Goal: Transaction & Acquisition: Purchase product/service

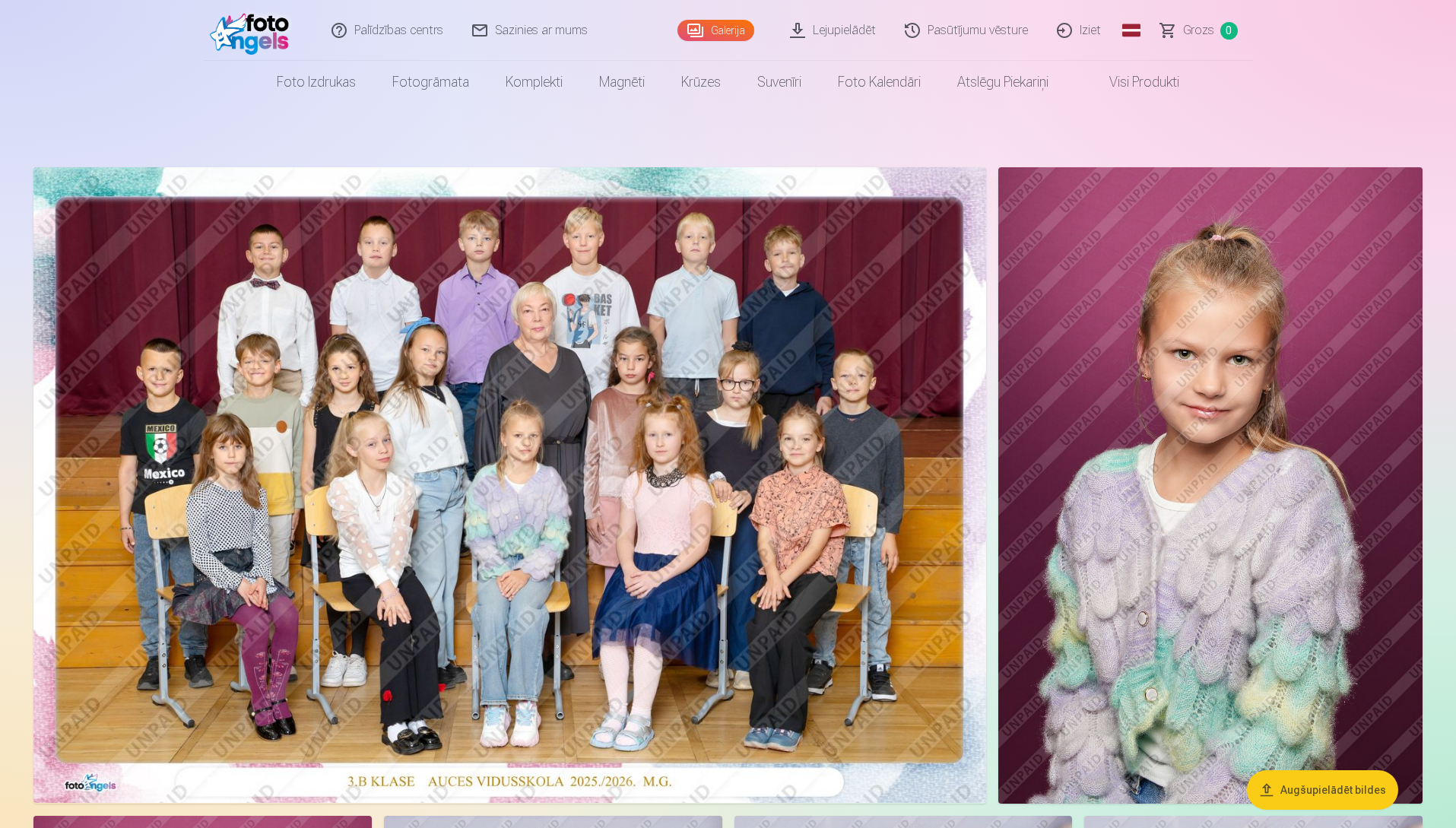
click at [482, 36] on link "Galerija" at bounding box center [716, 30] width 77 height 21
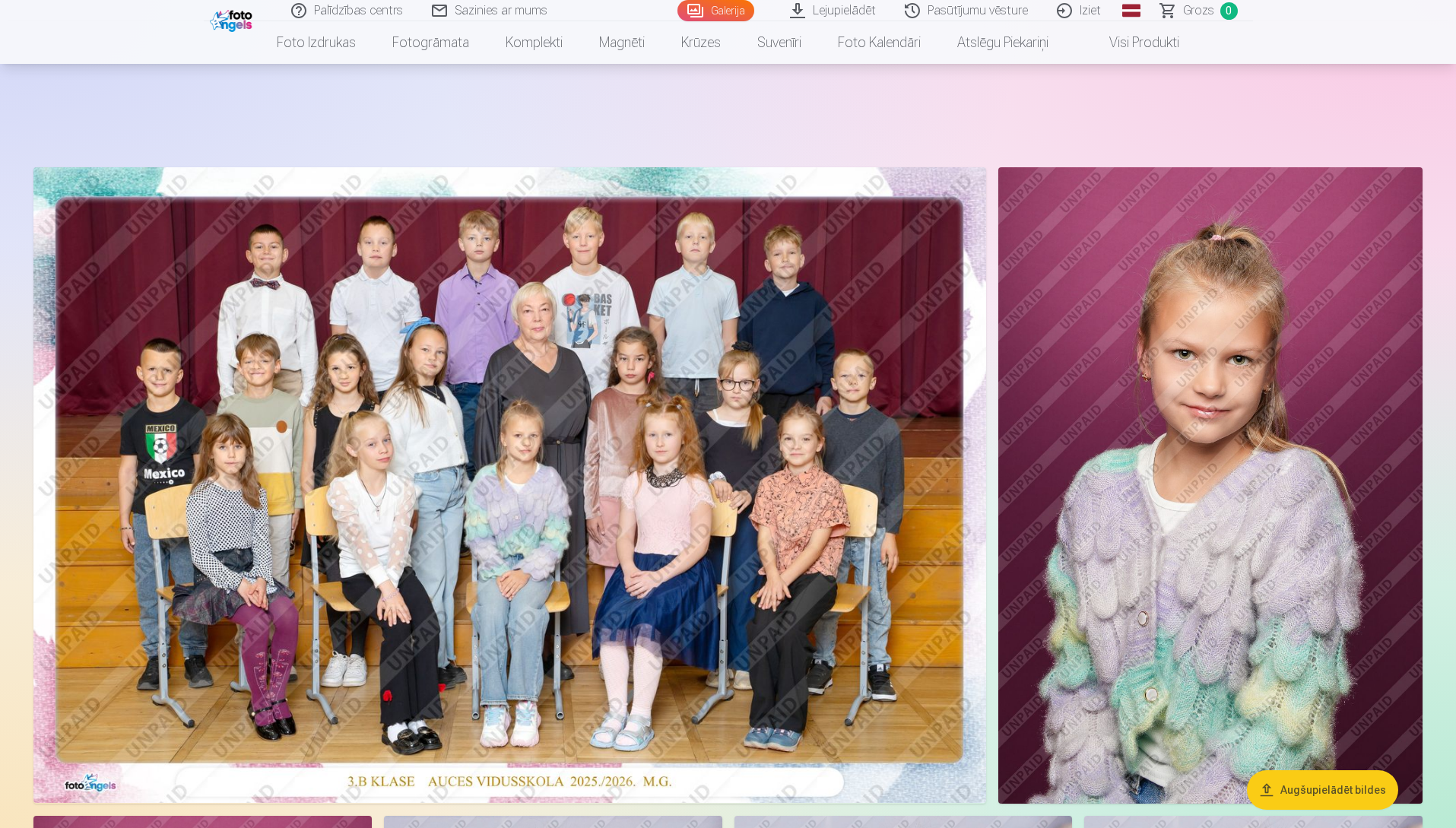
scroll to position [152, 0]
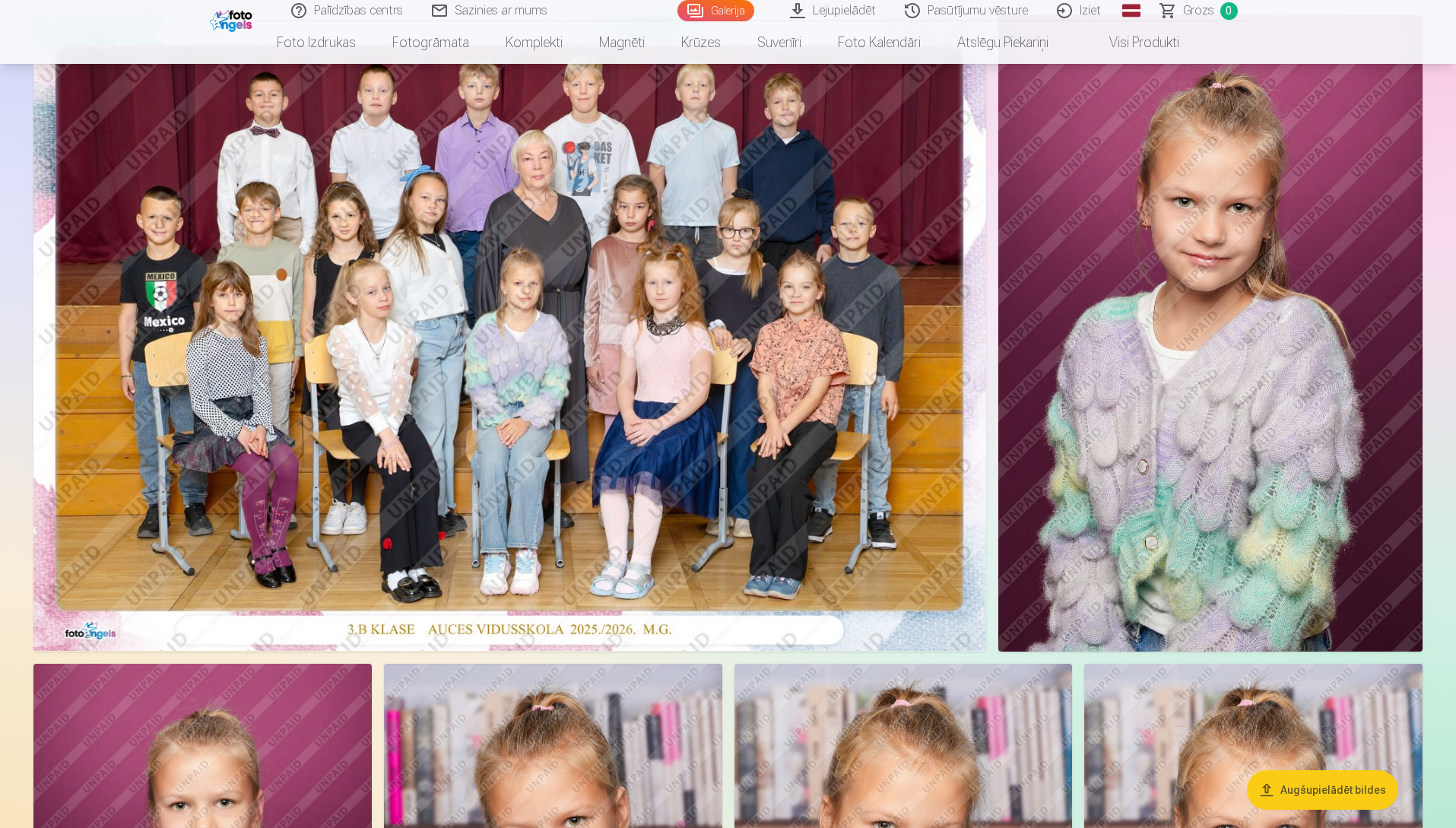
click at [481, 274] on img at bounding box center [509, 333] width 952 height 635
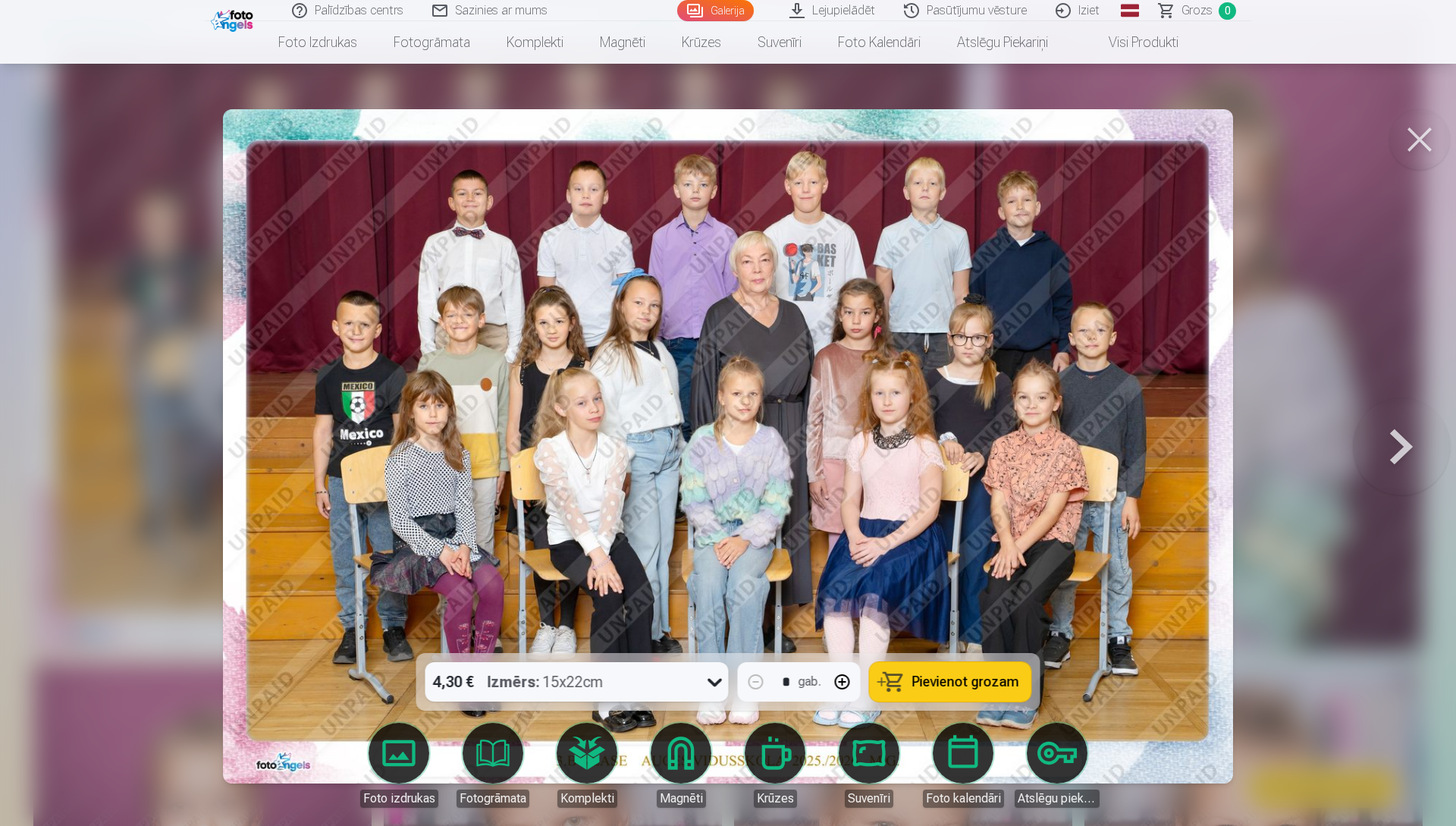
click at [481, 139] on button at bounding box center [1420, 140] width 61 height 61
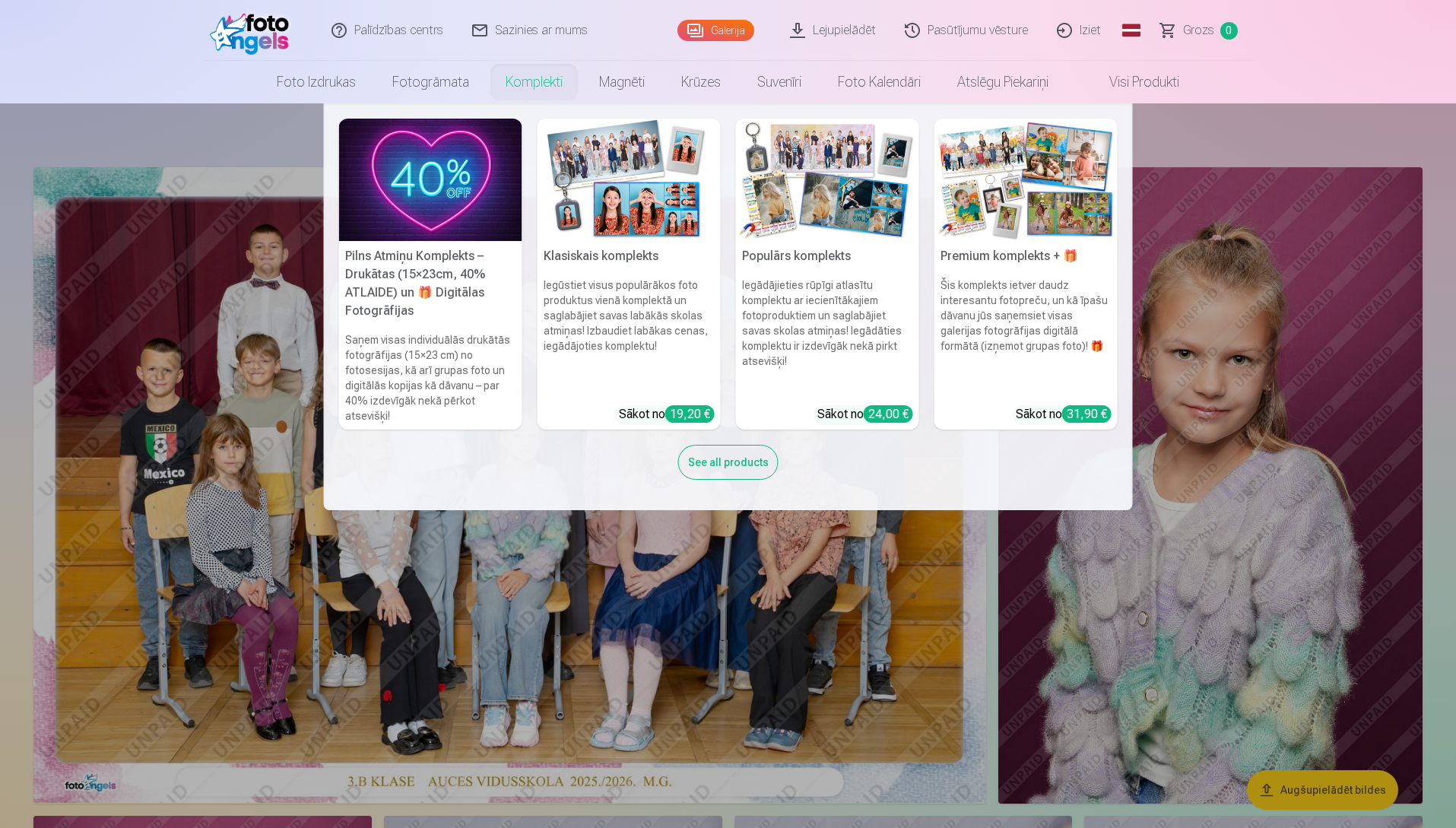
click at [482, 78] on link "Komplekti" at bounding box center [534, 82] width 94 height 42
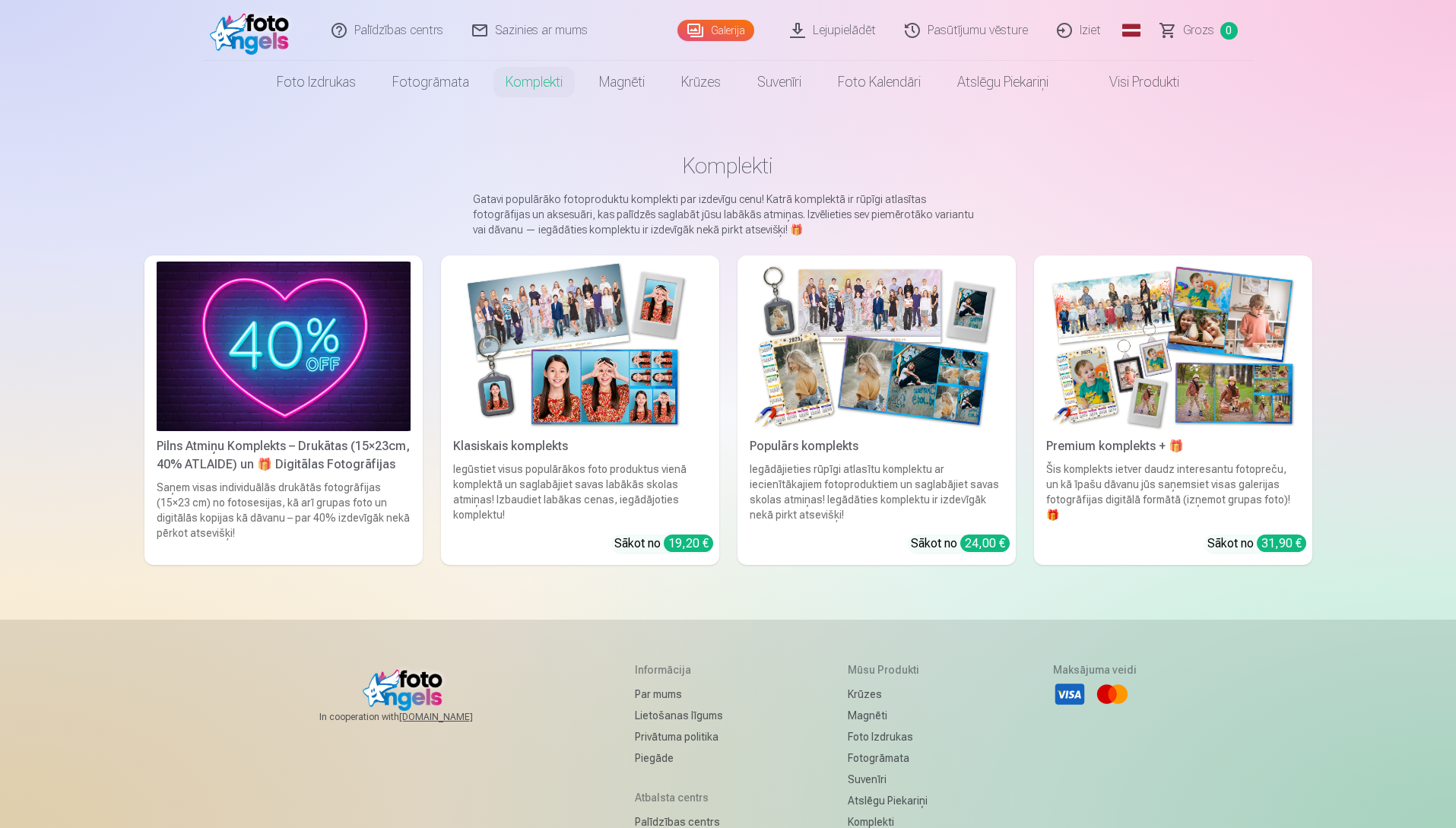
click at [310, 274] on img at bounding box center [283, 346] width 254 height 170
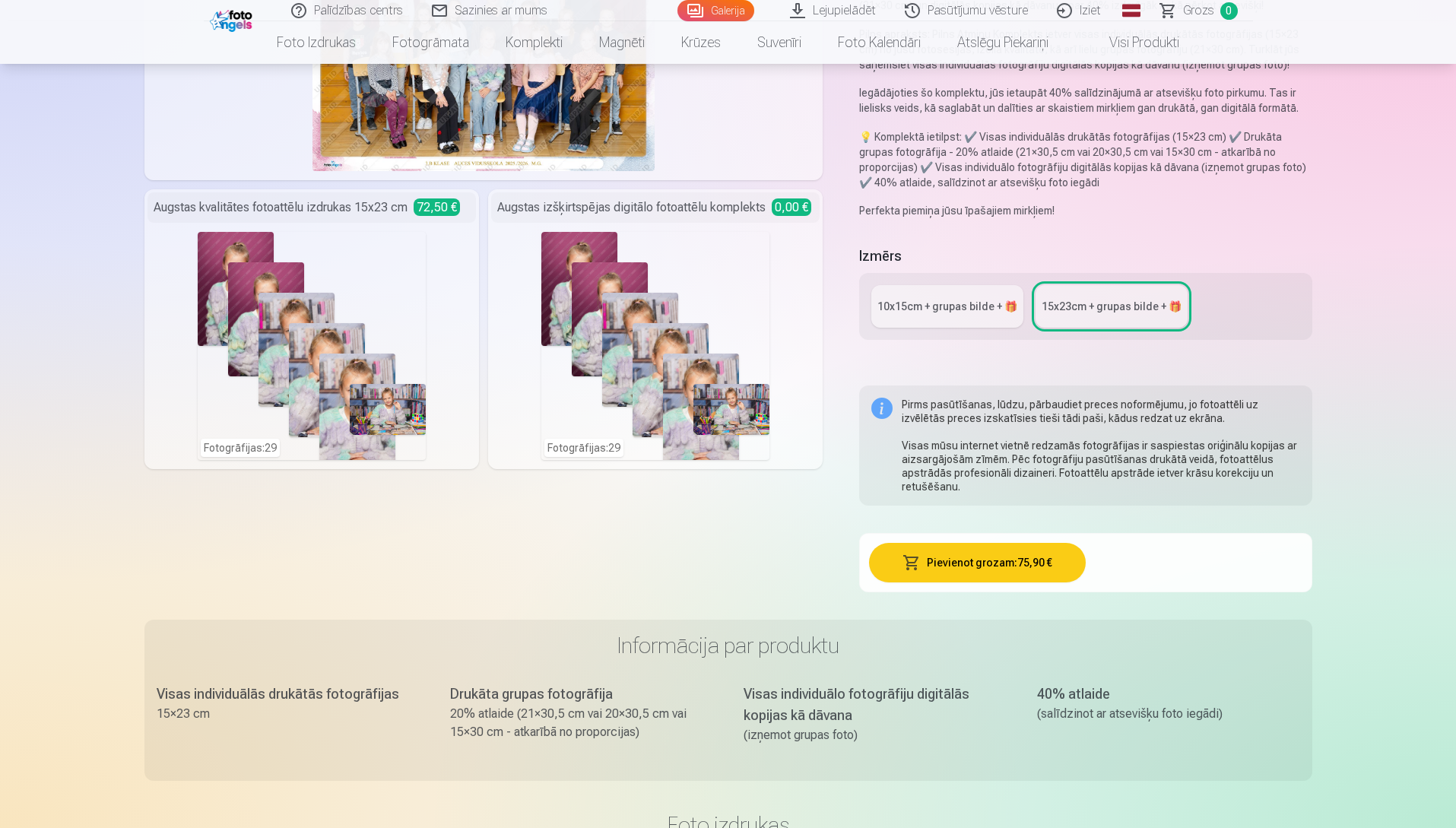
scroll to position [304, 0]
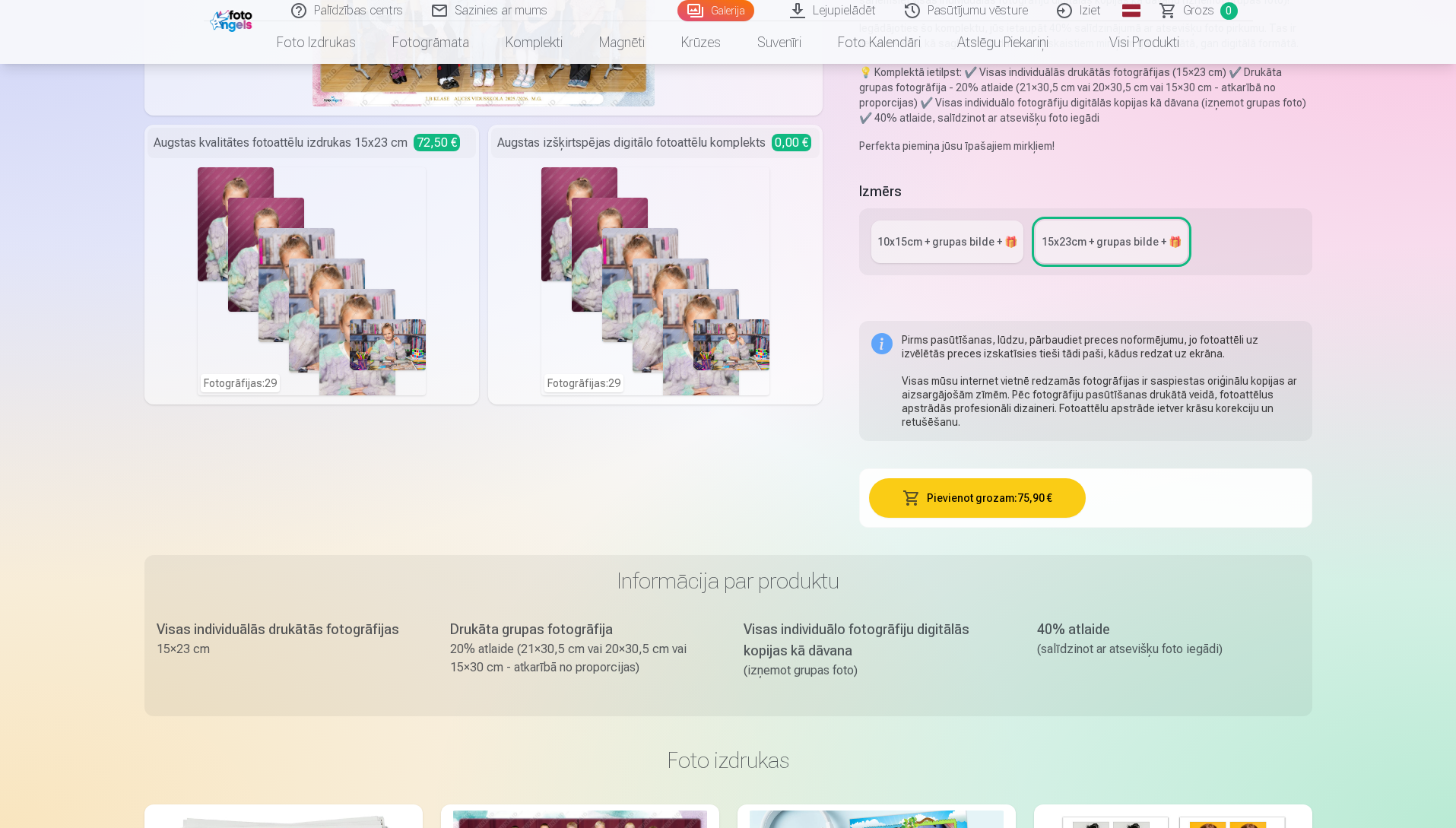
click at [482, 245] on div "10x15сm + grupas bilde + 🎁" at bounding box center [947, 241] width 140 height 15
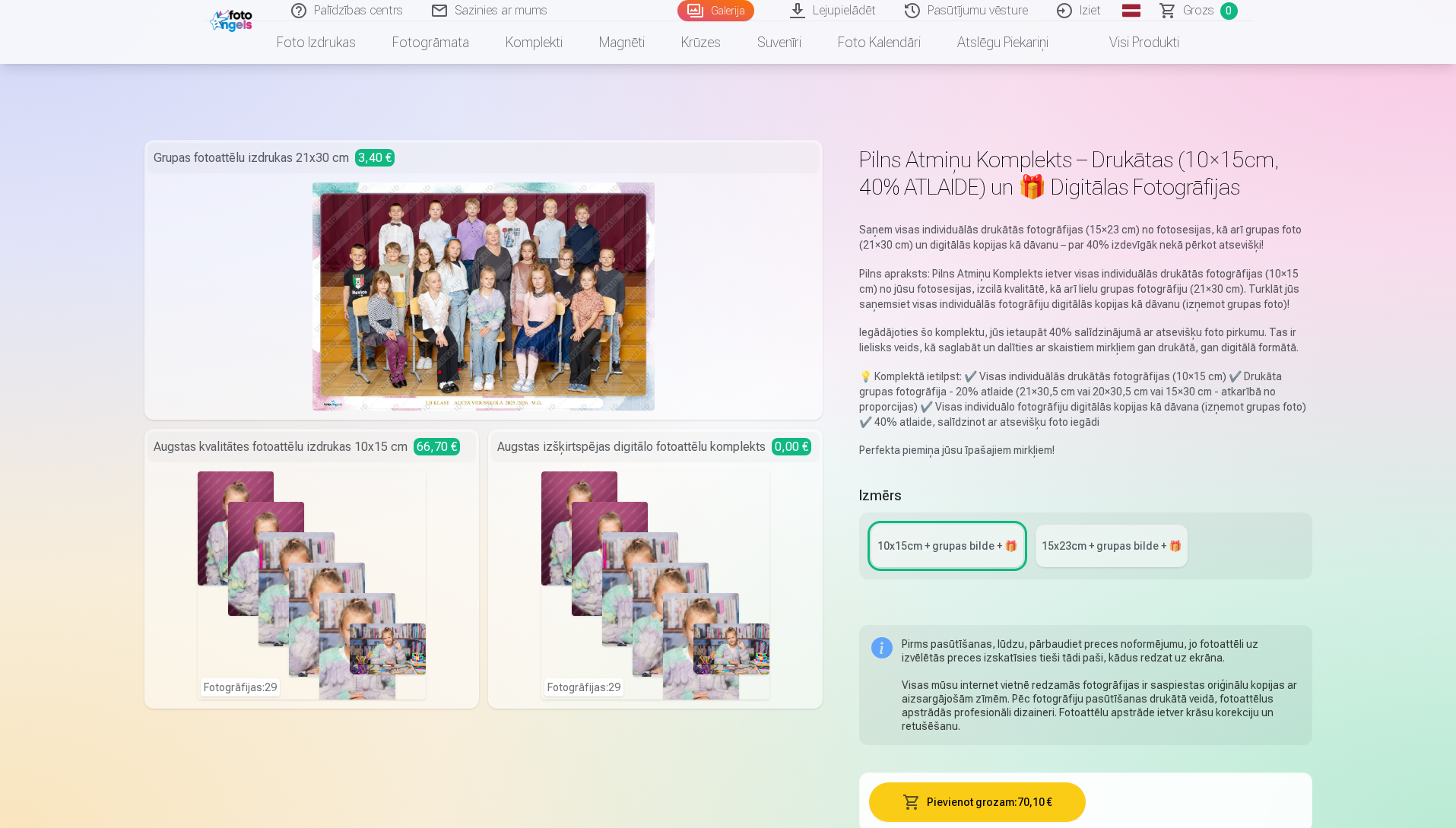
scroll to position [152, 0]
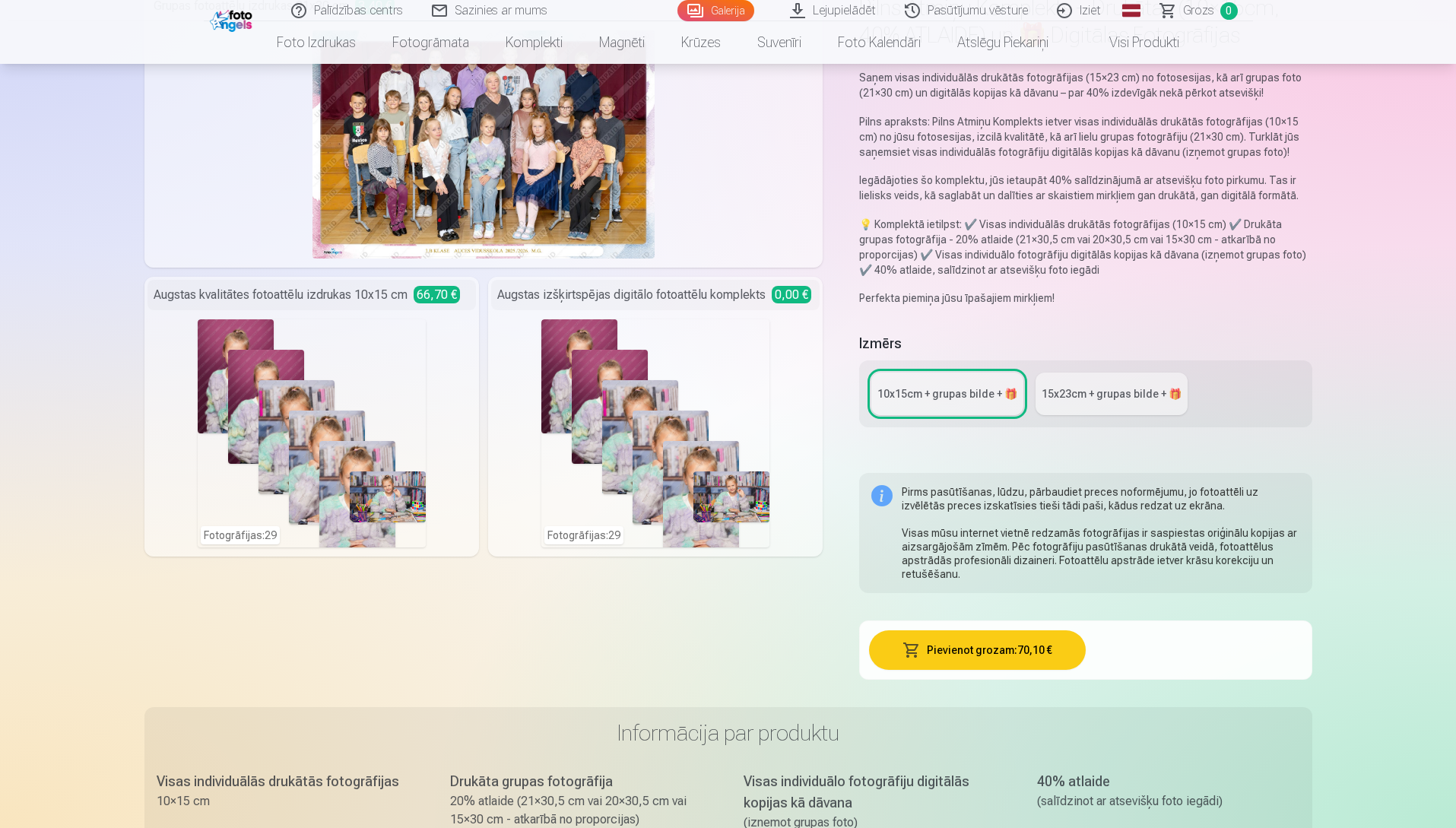
click at [482, 274] on div "15x23сm + grupas bilde + 🎁" at bounding box center [1111, 394] width 140 height 15
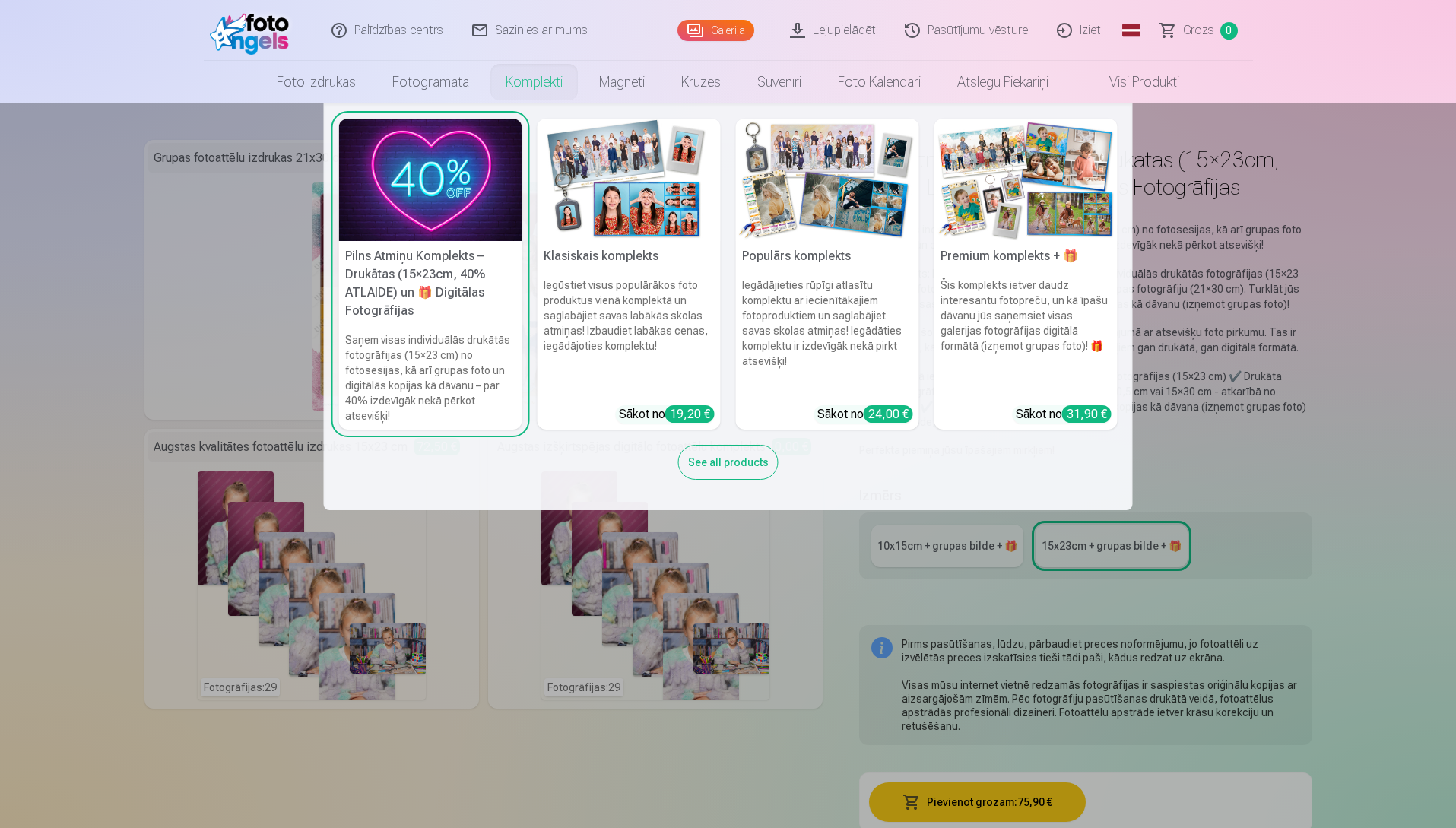
click at [482, 78] on link "Komplekti" at bounding box center [534, 82] width 94 height 42
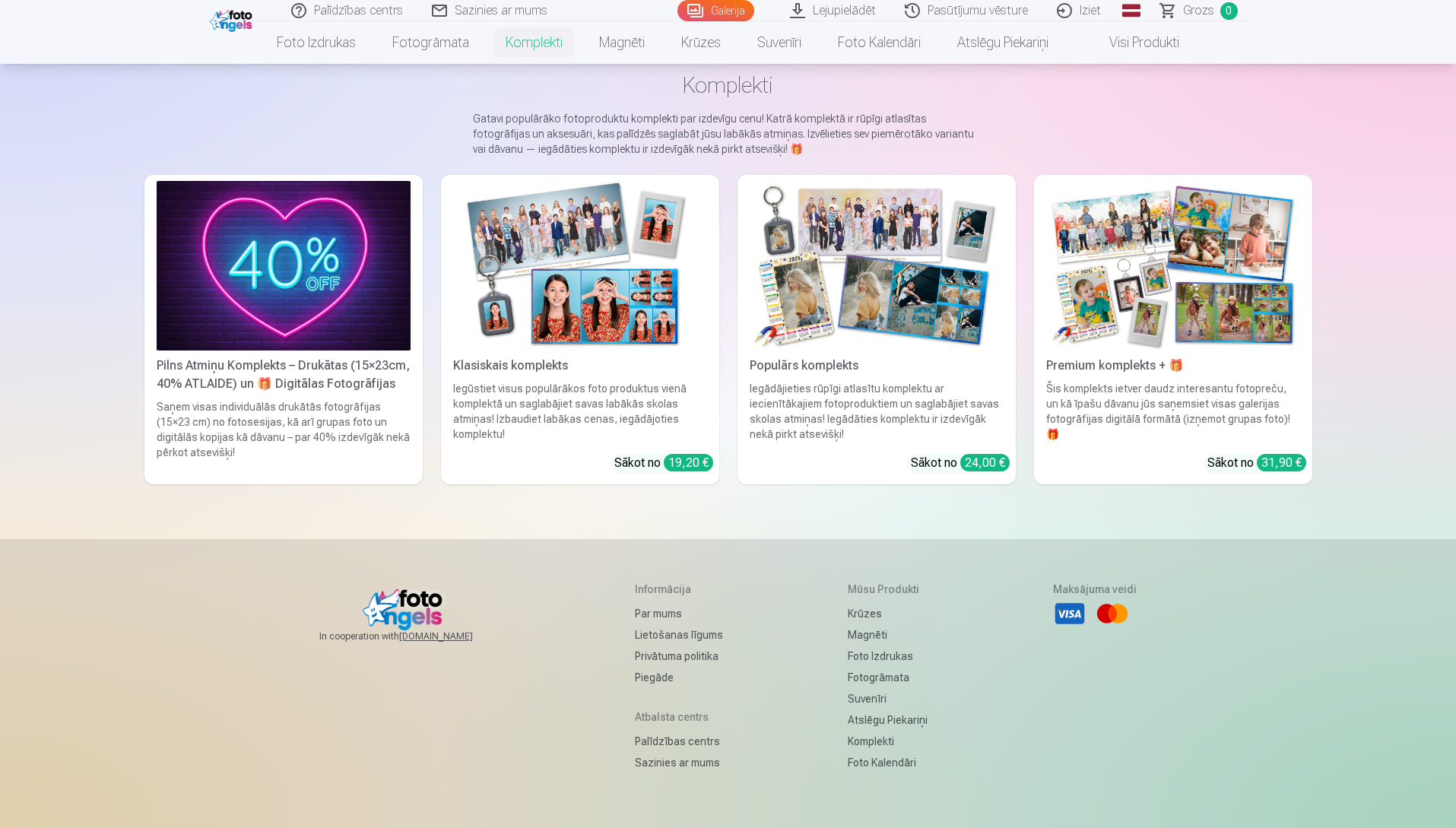
scroll to position [152, 0]
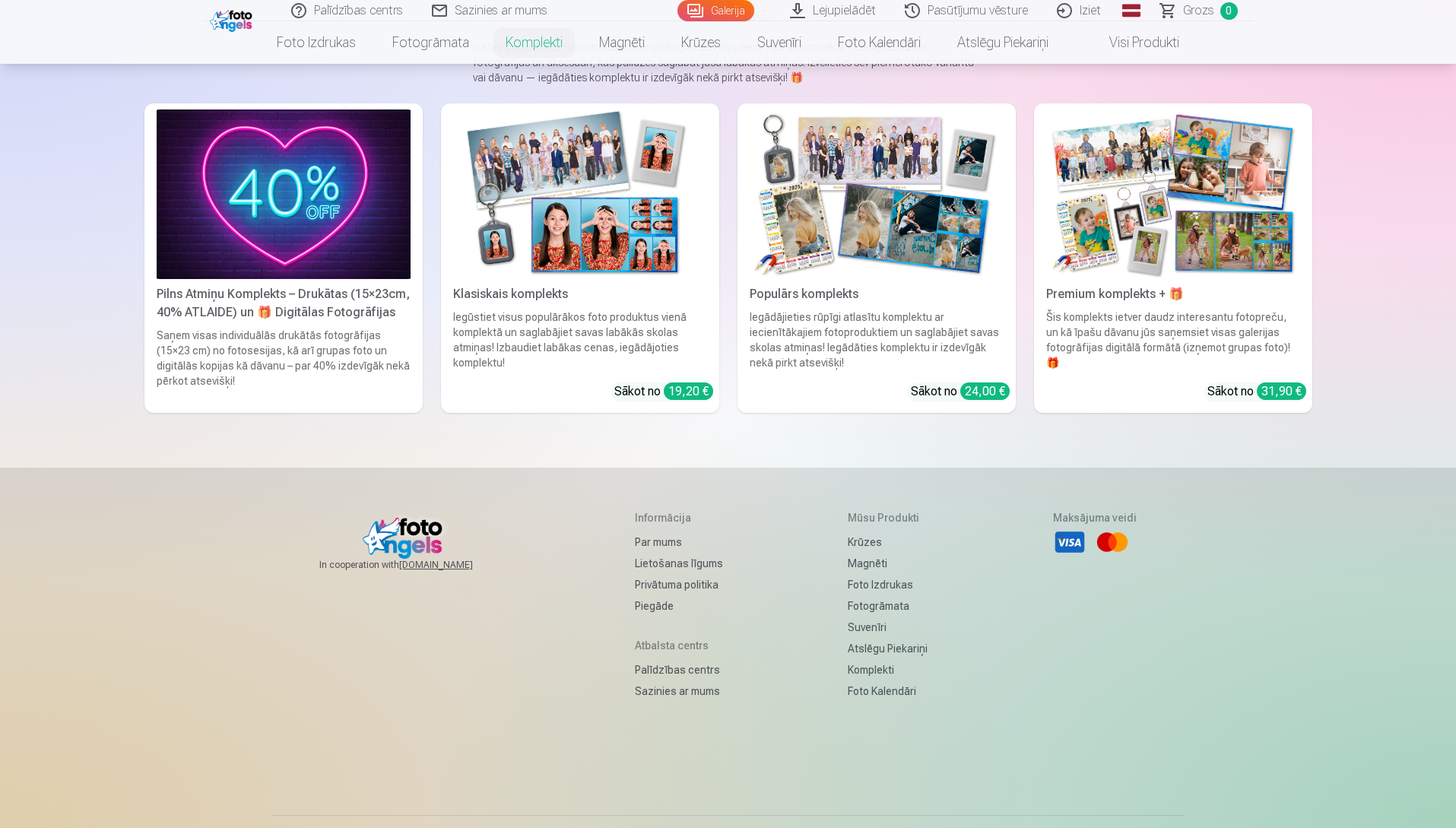
click at [482, 203] on img at bounding box center [1173, 194] width 254 height 170
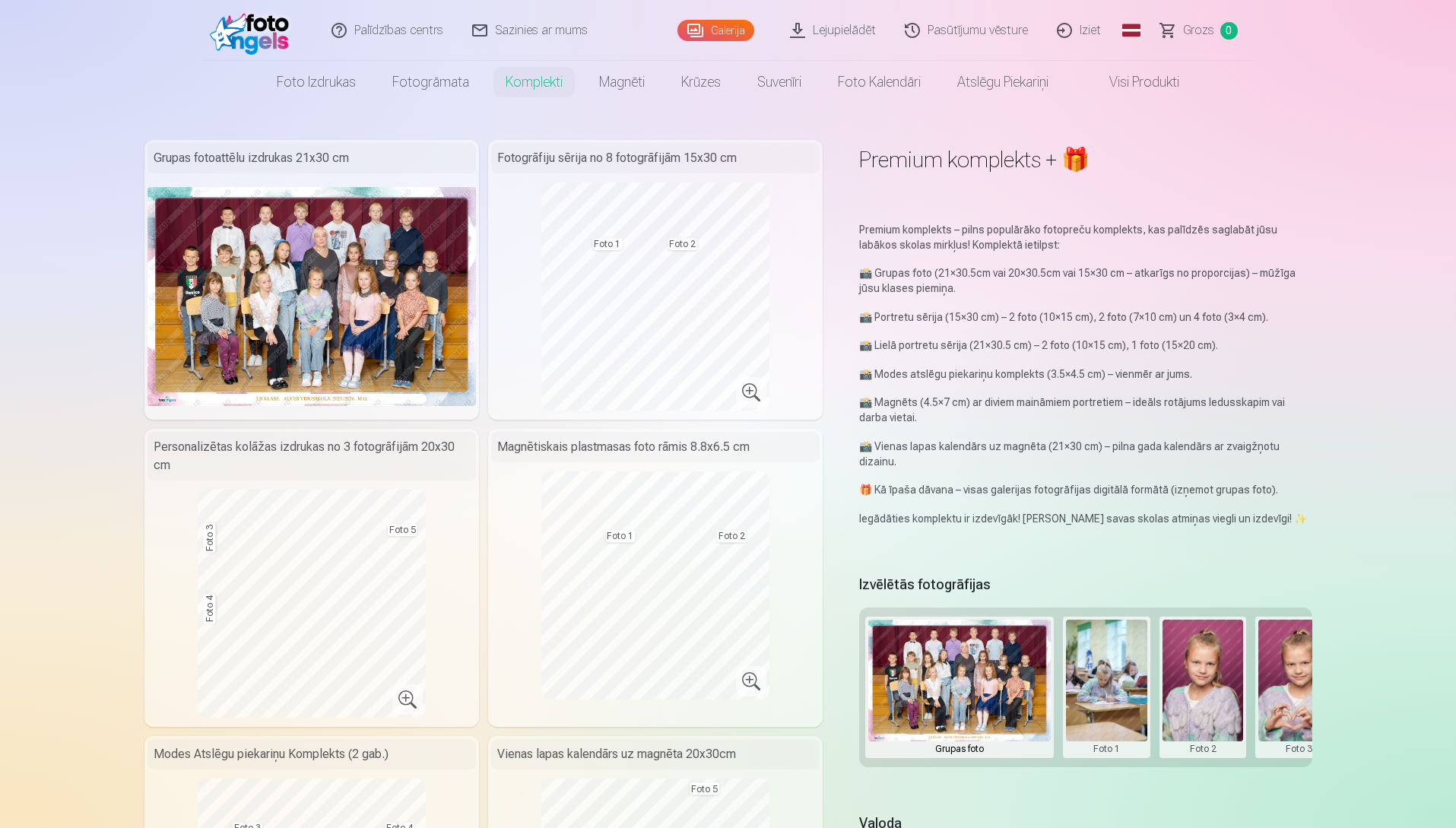
click at [329, 236] on img at bounding box center [311, 297] width 329 height 219
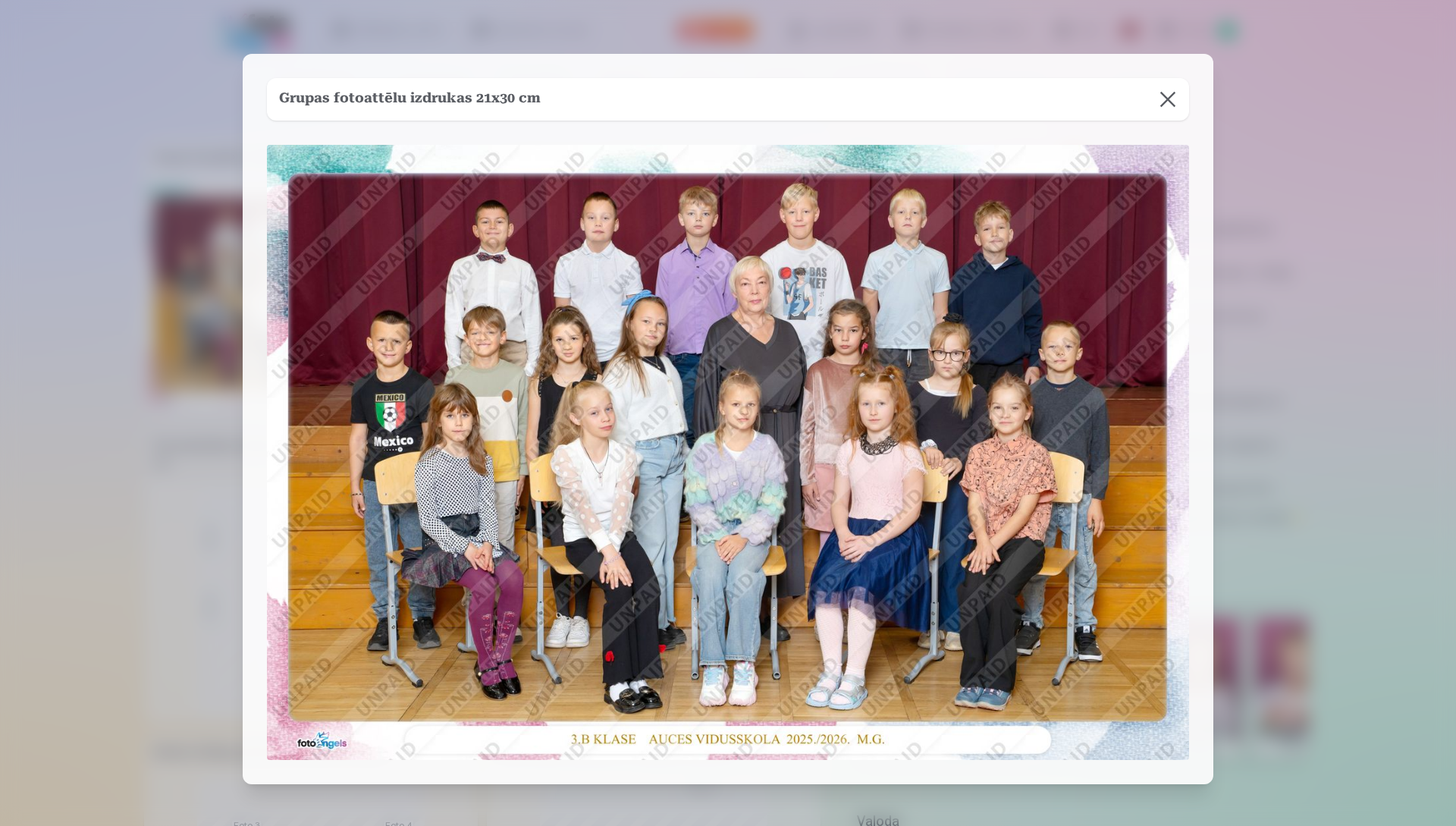
click at [481, 102] on button at bounding box center [1168, 99] width 42 height 42
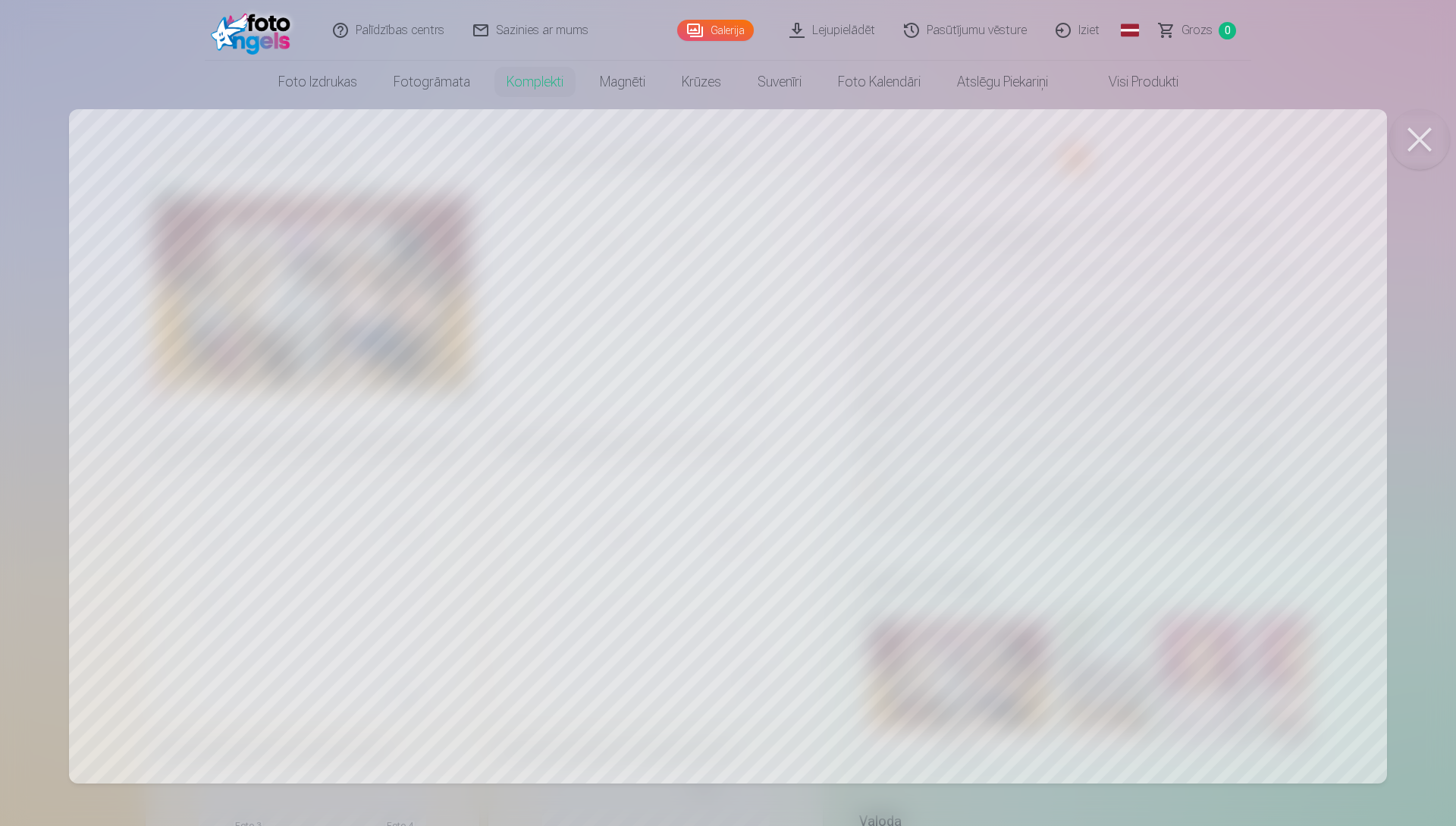
click at [481, 143] on button at bounding box center [1420, 140] width 61 height 61
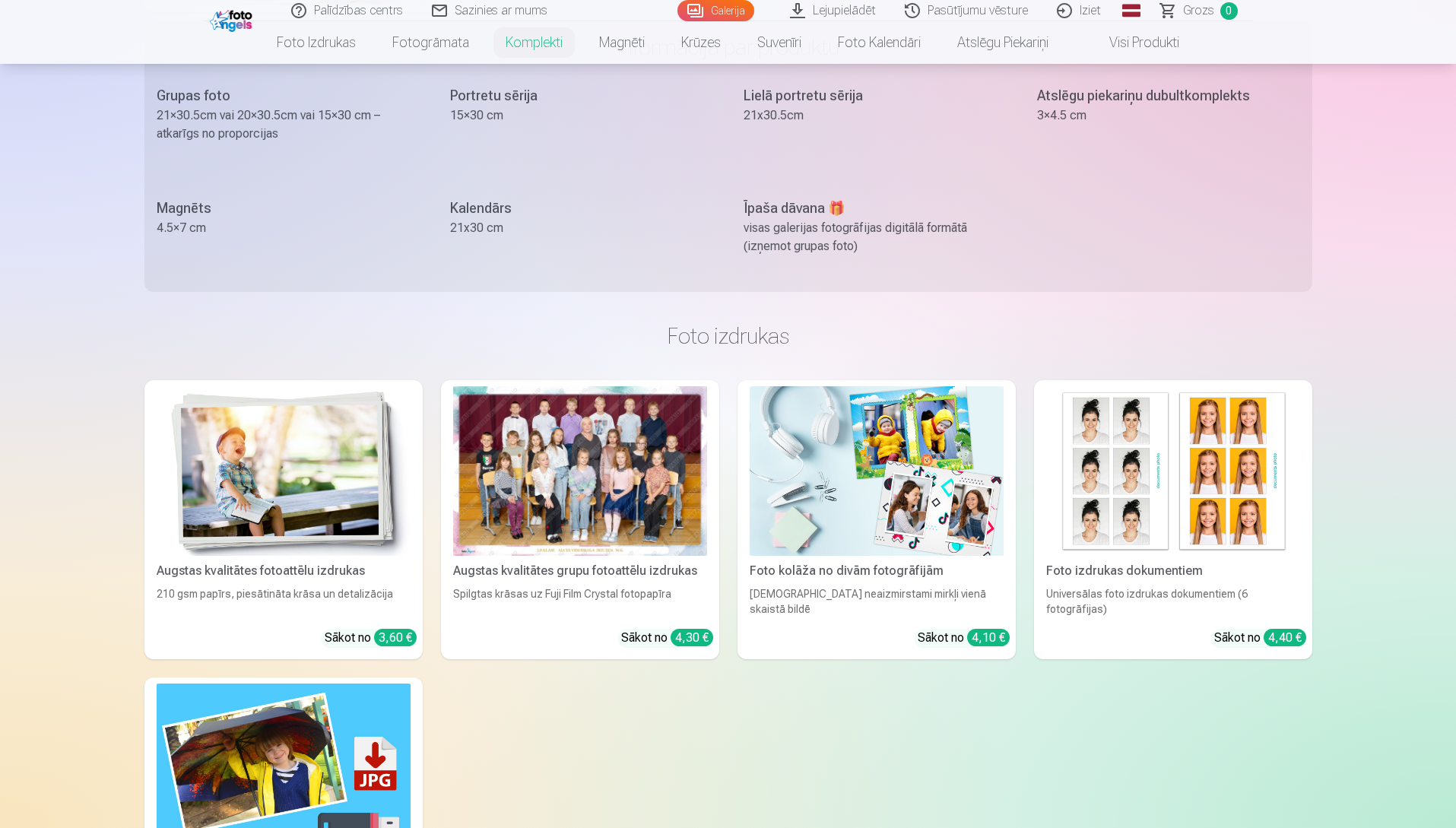
scroll to position [1521, 0]
